Goal: Information Seeking & Learning: Compare options

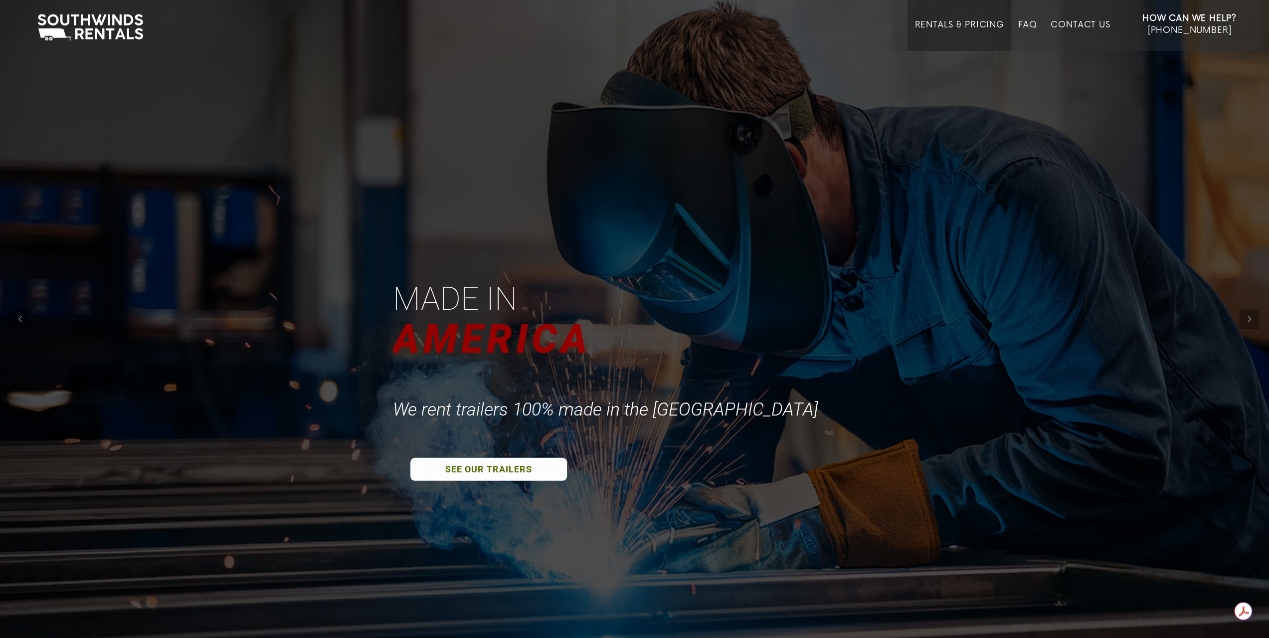
click at [946, 26] on link "Rentals & Pricing" at bounding box center [958, 35] width 89 height 31
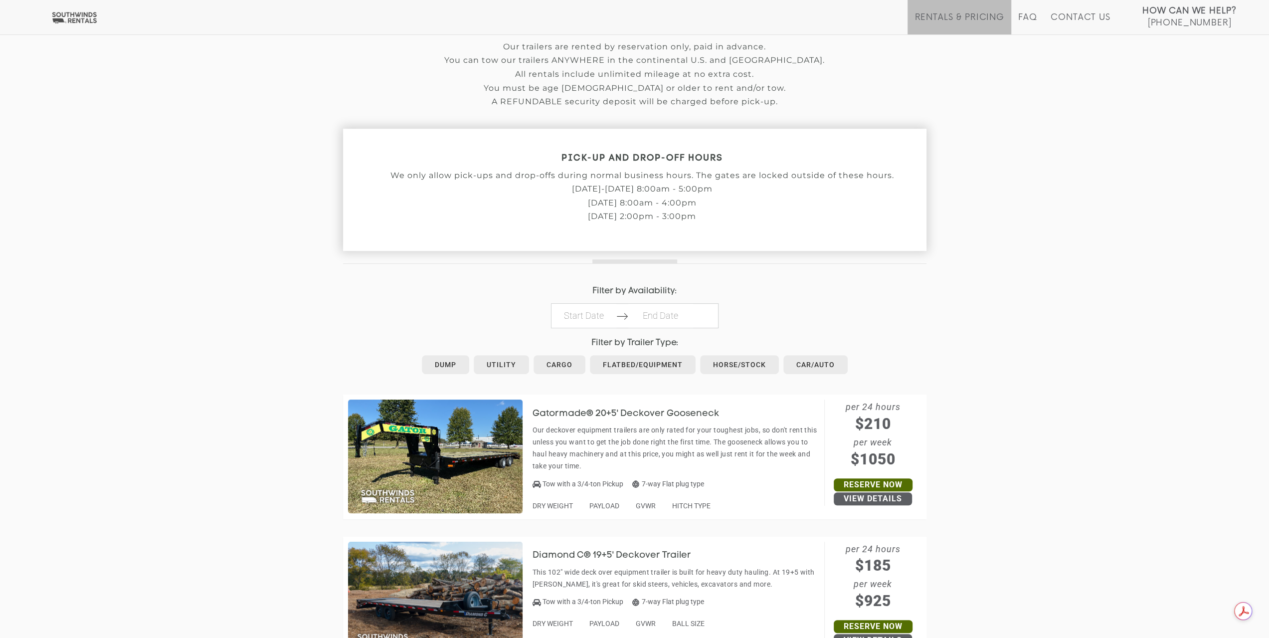
scroll to position [266, 0]
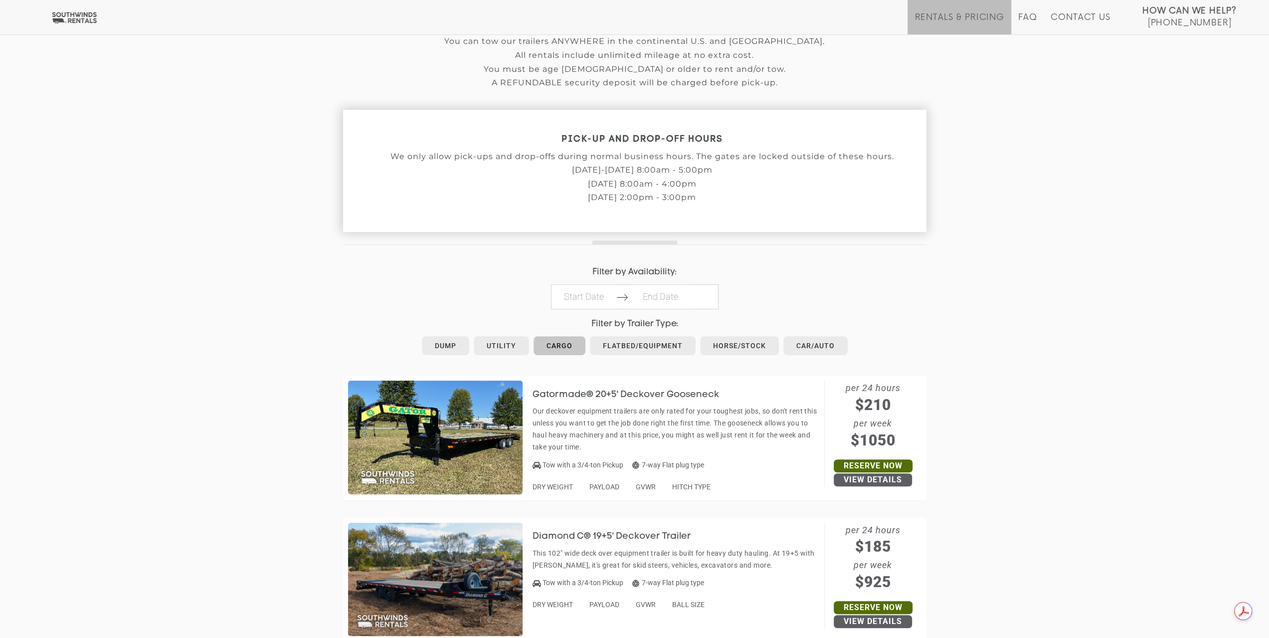
click at [555, 346] on link "Cargo" at bounding box center [559, 345] width 52 height 19
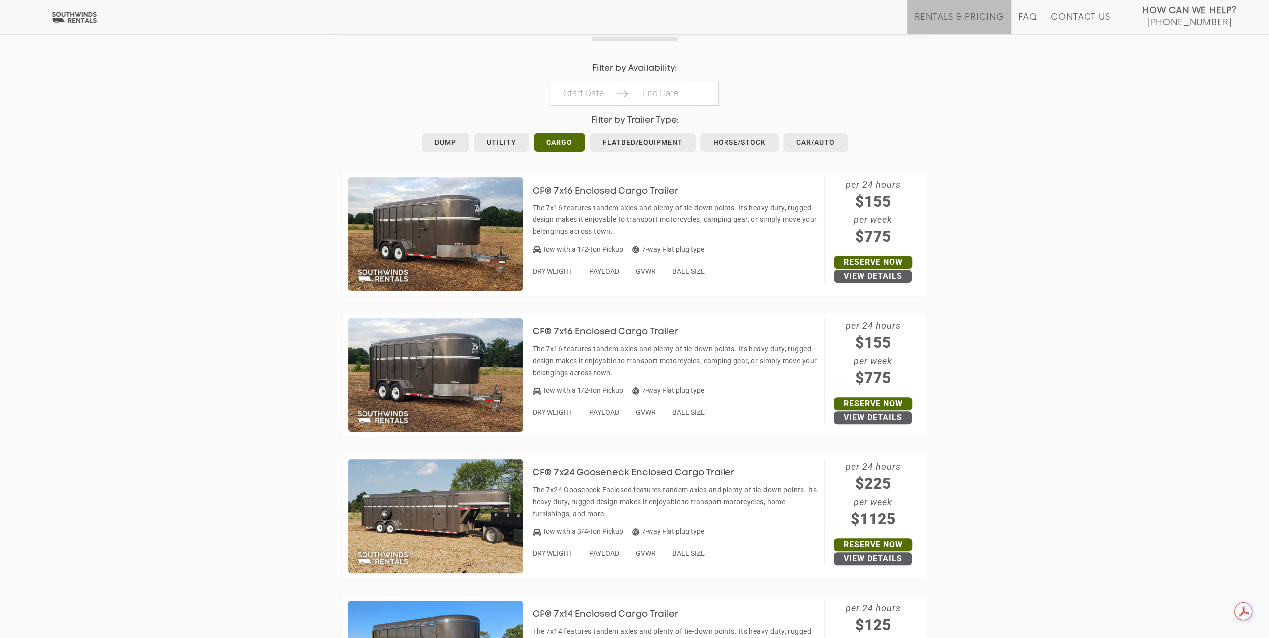
scroll to position [465, 0]
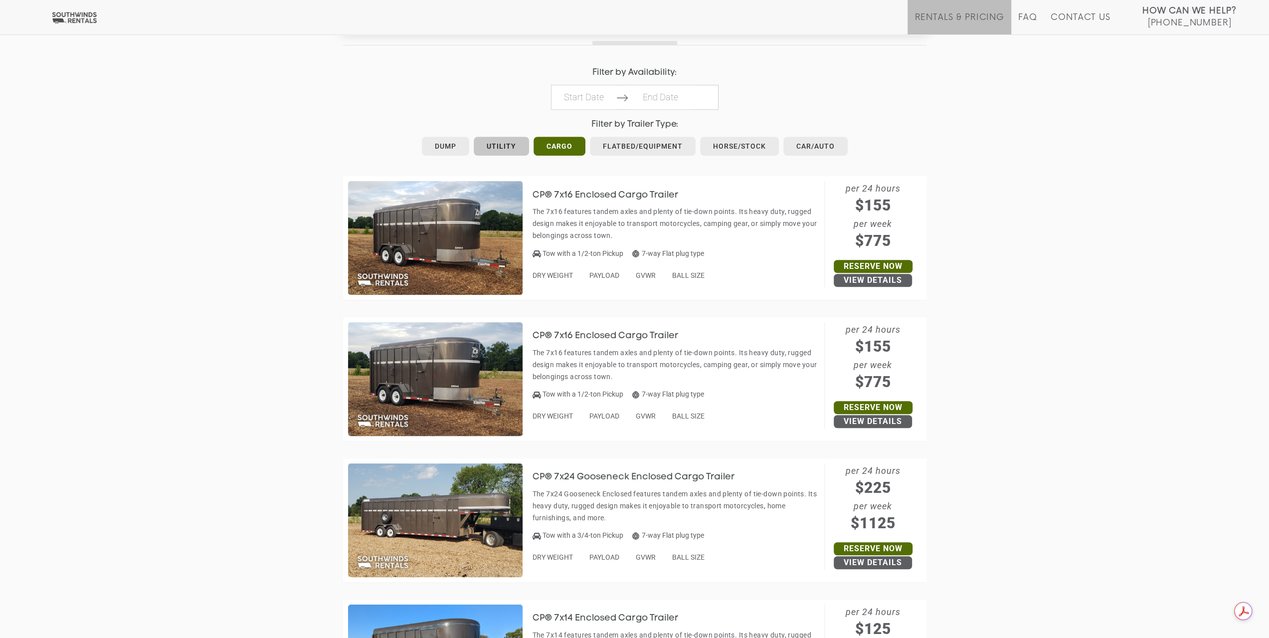
click at [503, 152] on link "Utility" at bounding box center [501, 146] width 55 height 19
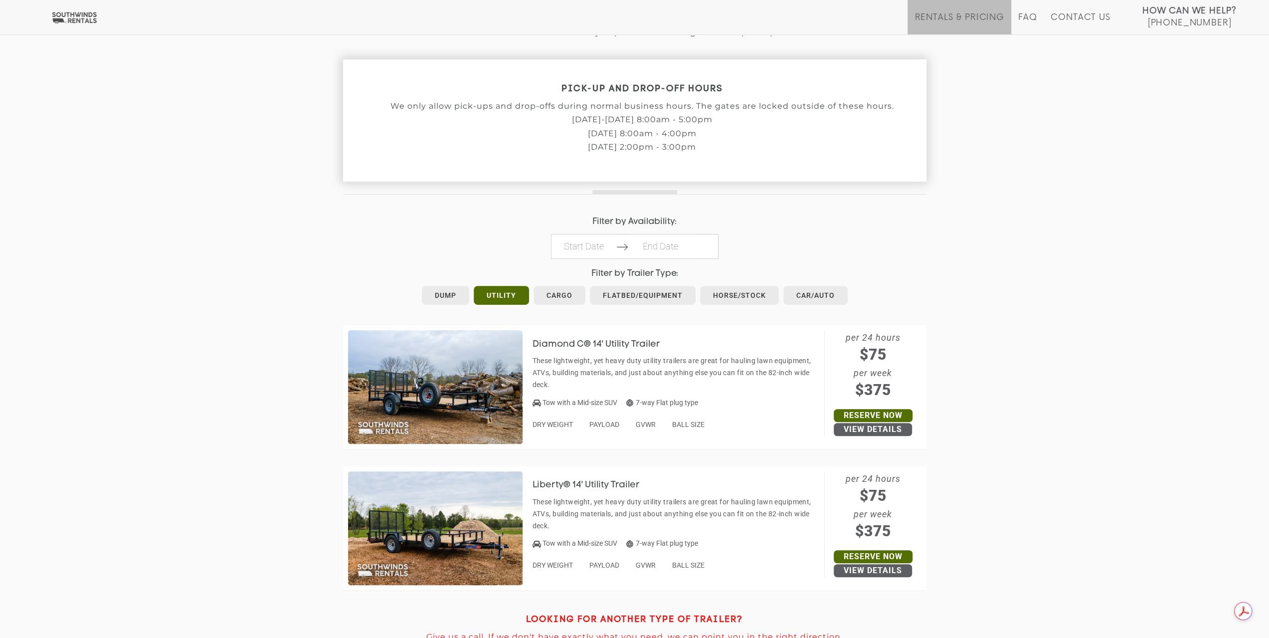
scroll to position [432, 0]
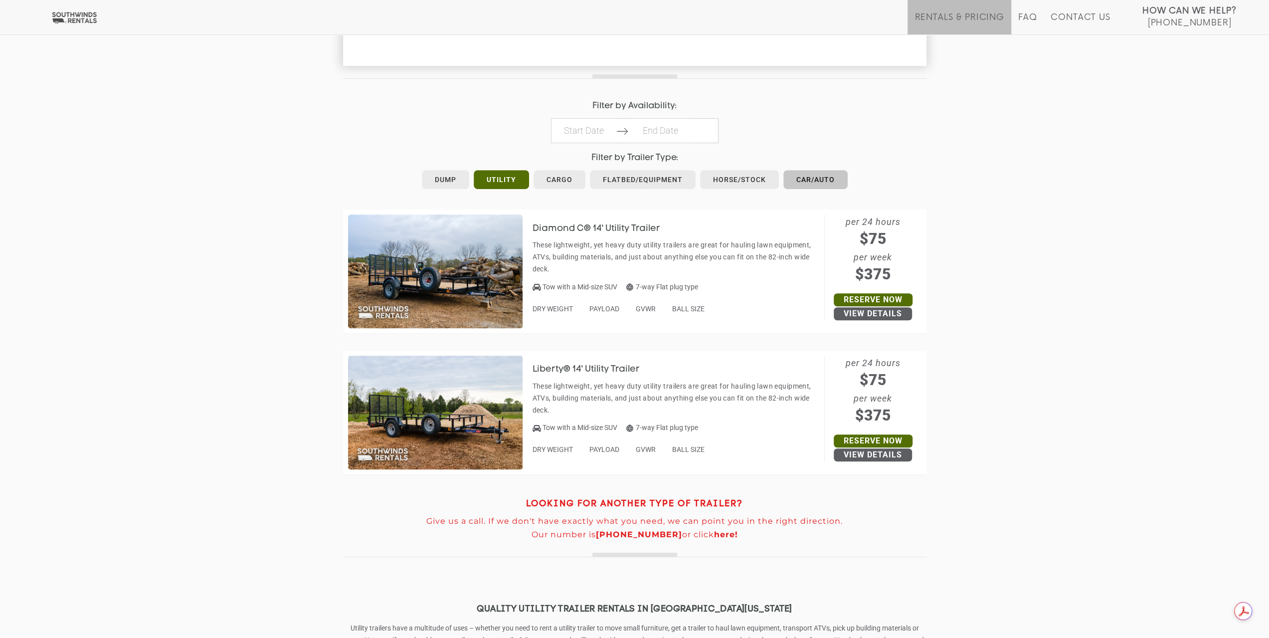
click at [805, 176] on link "Car/Auto" at bounding box center [815, 179] width 64 height 19
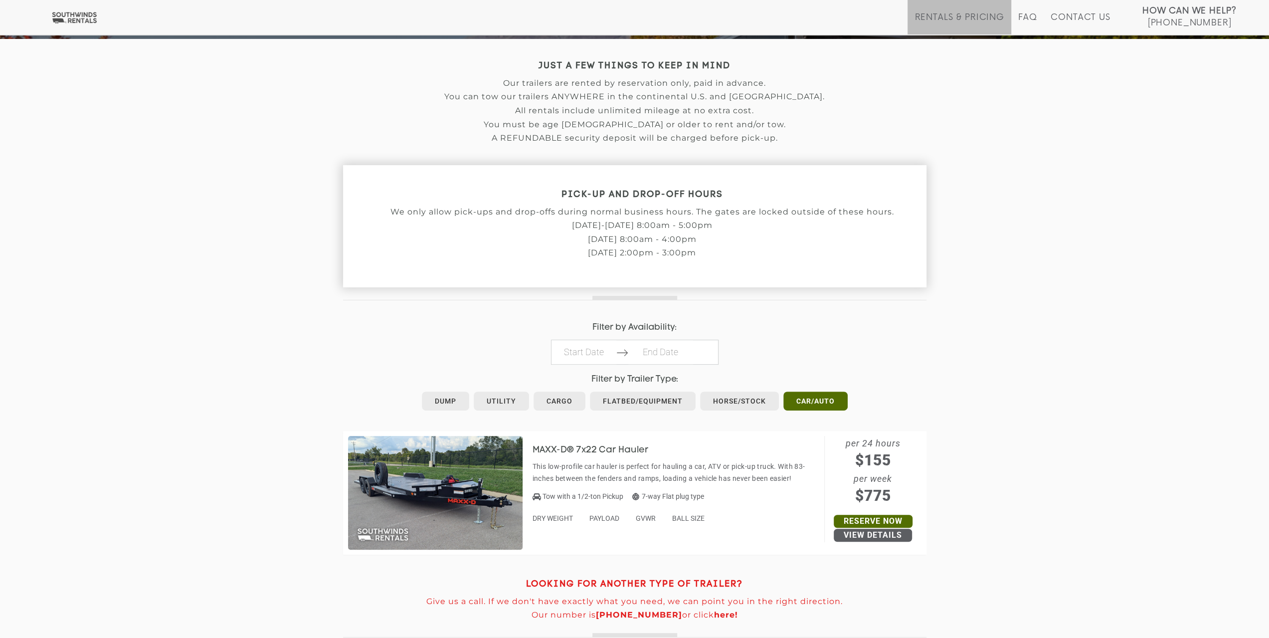
scroll to position [100, 0]
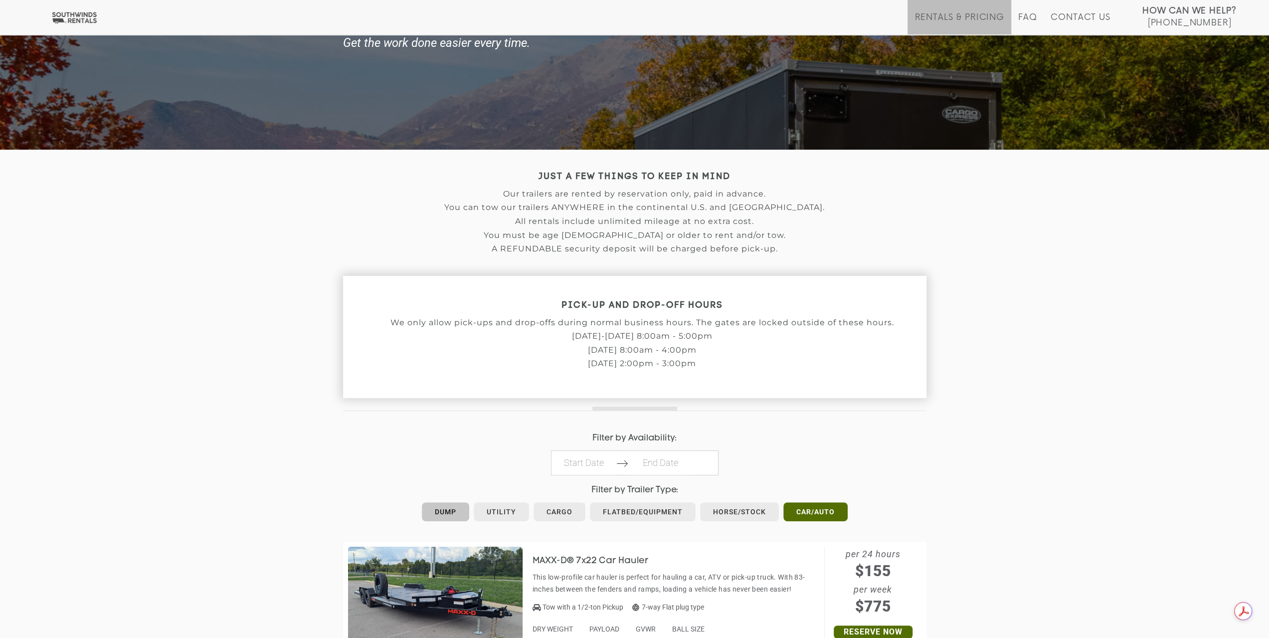
click at [439, 514] on link "Dump" at bounding box center [445, 511] width 47 height 19
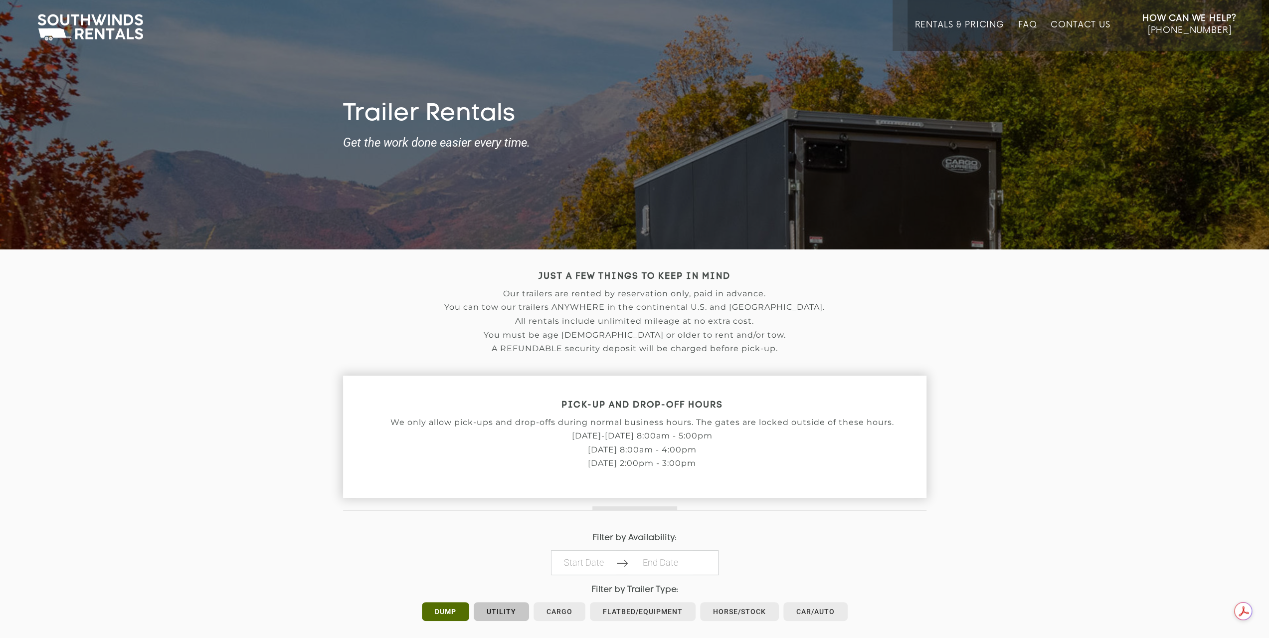
click at [494, 599] on div "Filter by Trailer Type: Dump Utility Cargo Flatbed/Equipment Horse/Stock Car/Au…" at bounding box center [634, 604] width 583 height 39
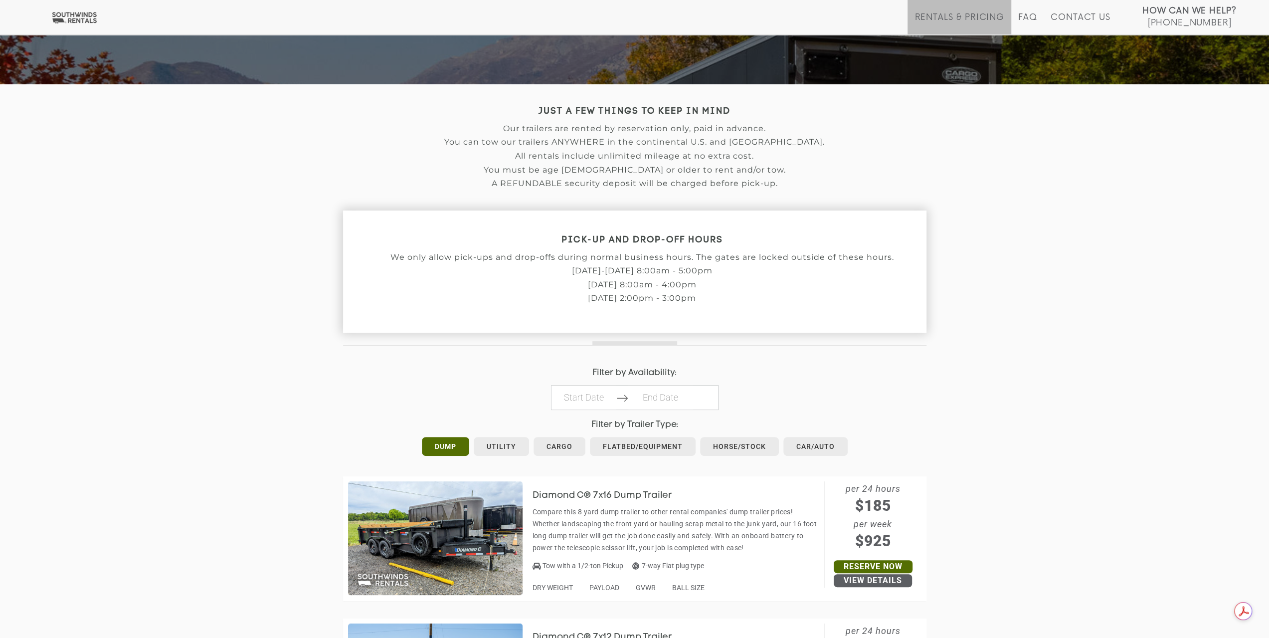
scroll to position [166, 0]
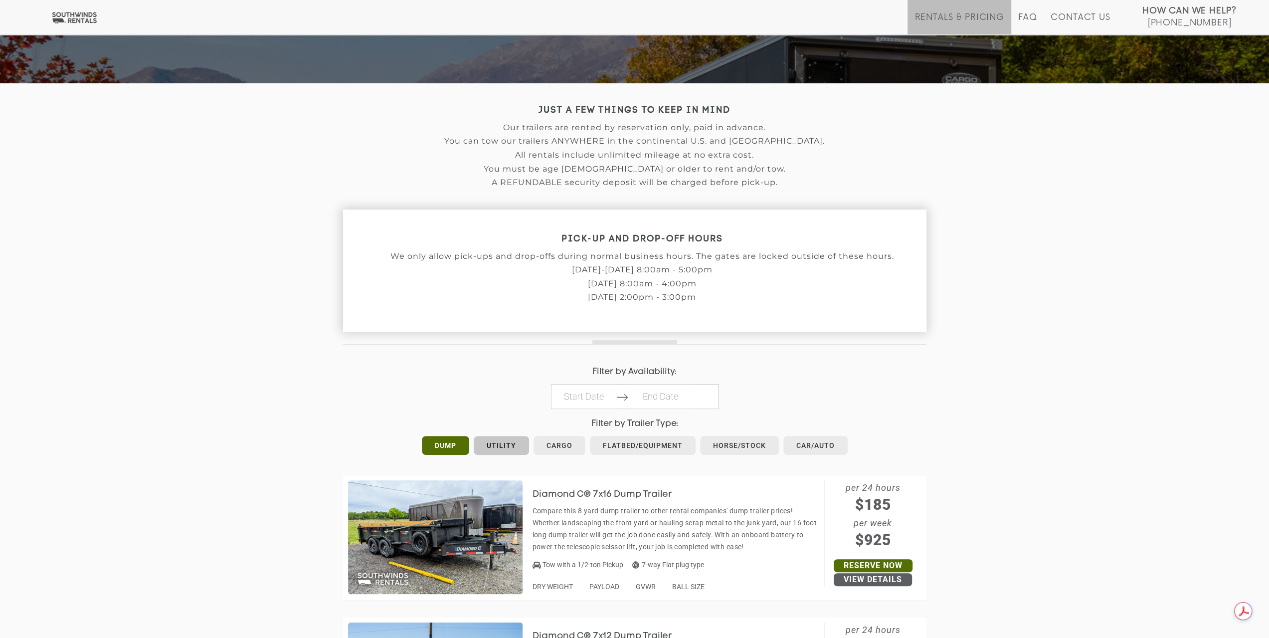
click at [511, 446] on link "Utility" at bounding box center [501, 445] width 55 height 19
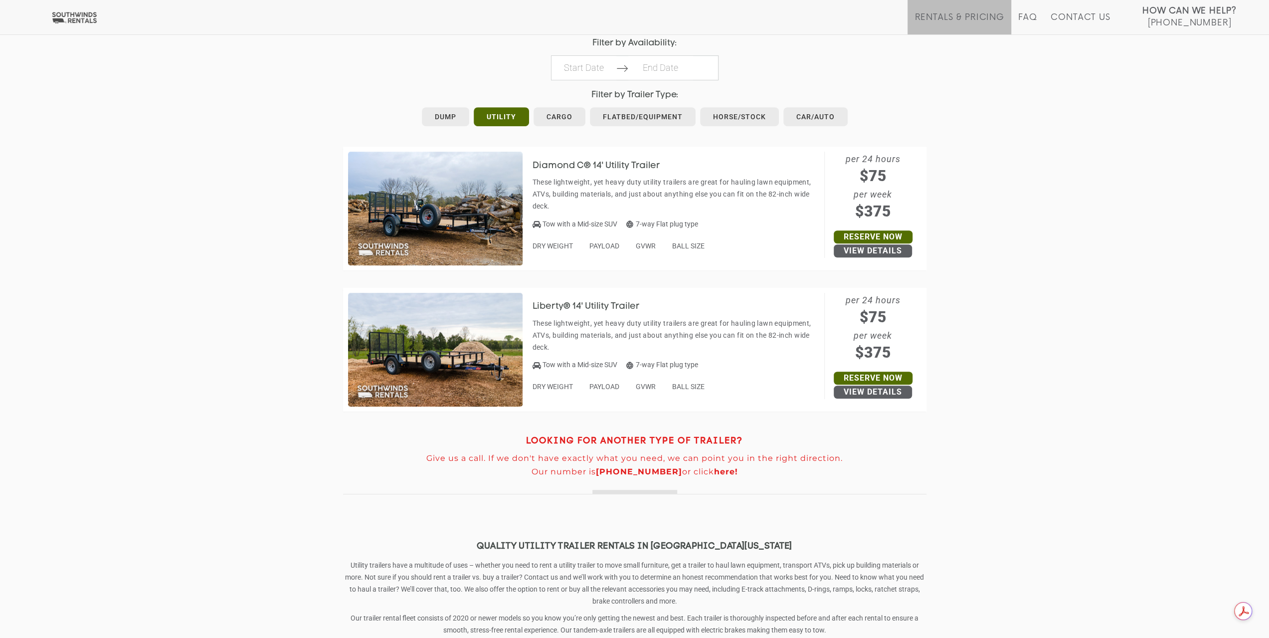
scroll to position [531, 0]
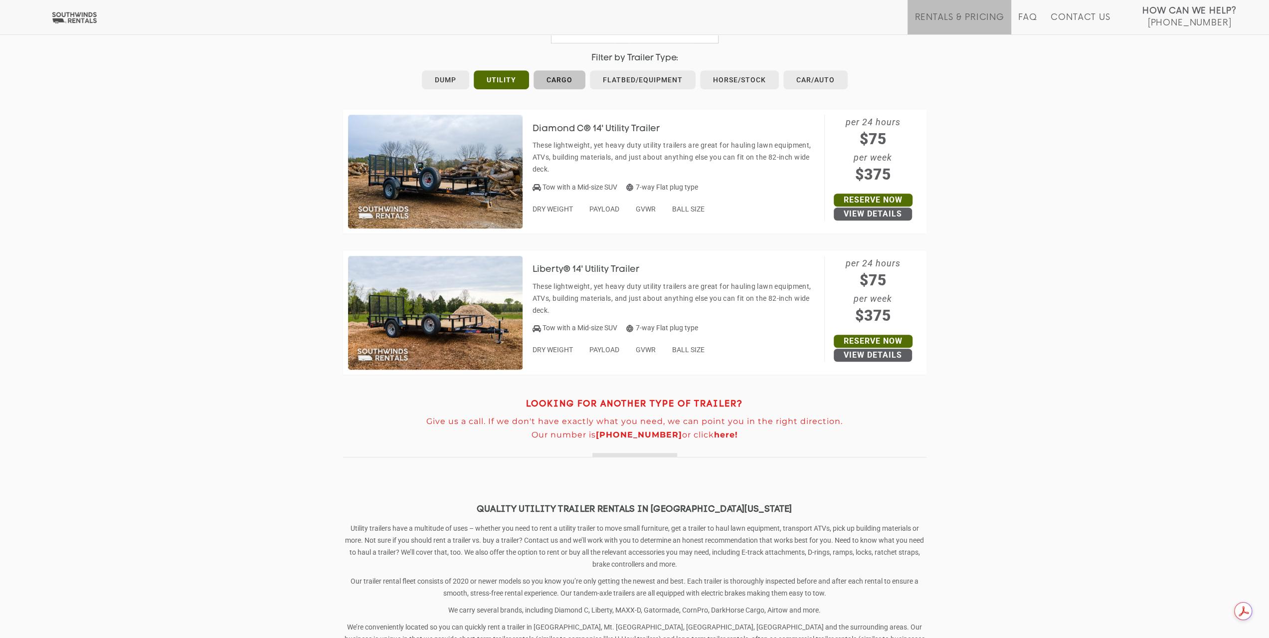
click at [558, 86] on link "Cargo" at bounding box center [559, 79] width 52 height 19
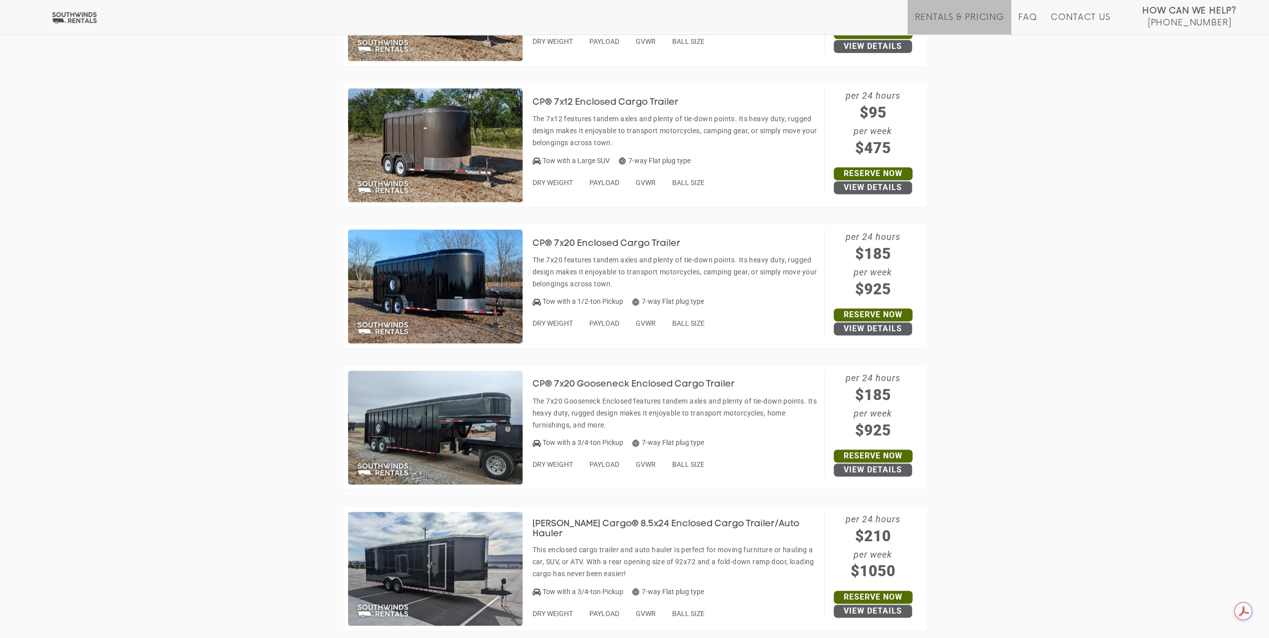
scroll to position [1449, 0]
